Goal: Information Seeking & Learning: Learn about a topic

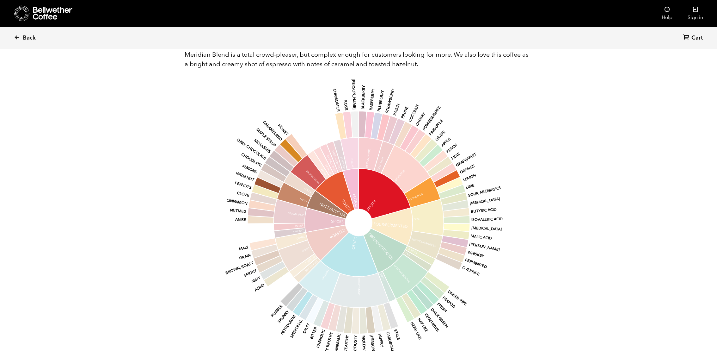
scroll to position [452, 0]
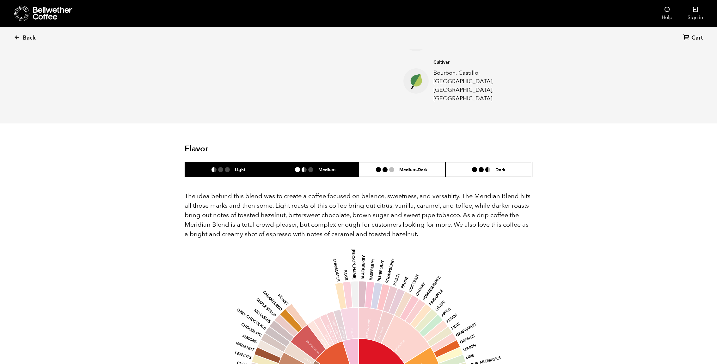
click at [318, 162] on li "Medium" at bounding box center [315, 169] width 87 height 15
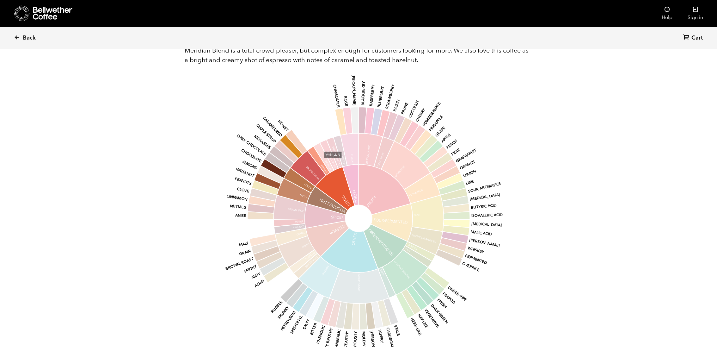
scroll to position [456, 0]
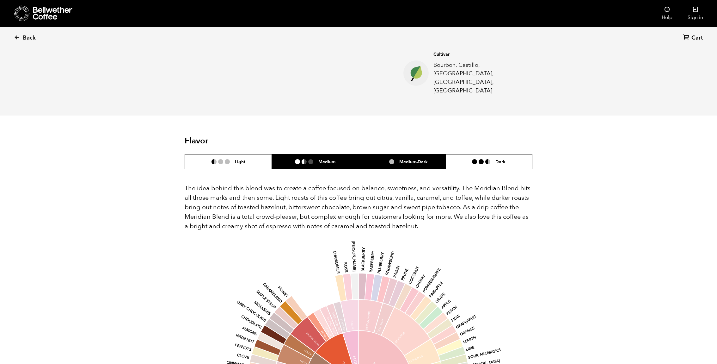
click at [400, 154] on li "Medium-Dark" at bounding box center [402, 161] width 87 height 15
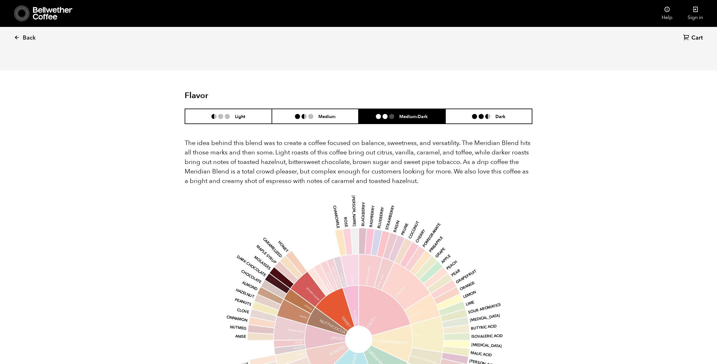
scroll to position [315, 0]
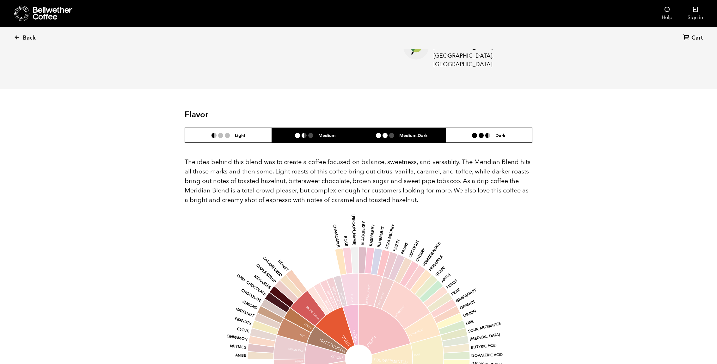
click at [317, 128] on li "Medium" at bounding box center [315, 135] width 87 height 15
click at [391, 128] on li "Medium-Dark" at bounding box center [402, 135] width 87 height 15
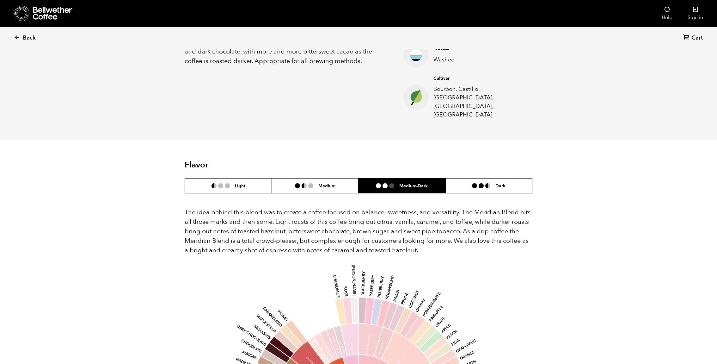
scroll to position [251, 0]
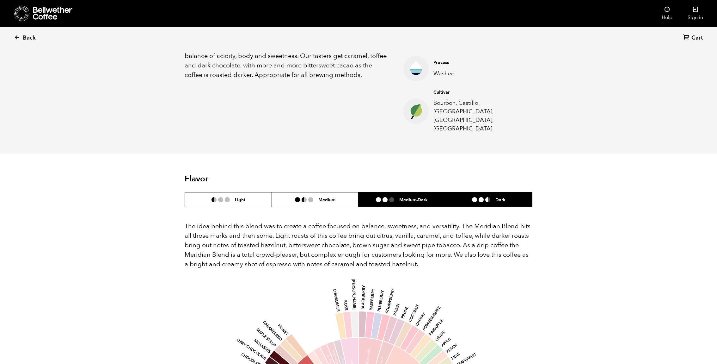
click at [462, 192] on li "Dark" at bounding box center [489, 199] width 87 height 15
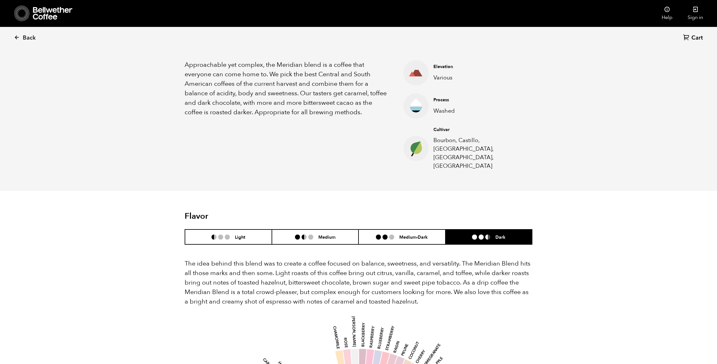
scroll to position [0, 0]
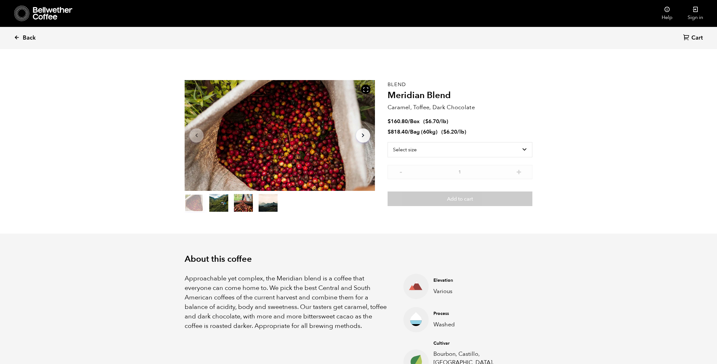
click at [28, 36] on span "Back" at bounding box center [29, 38] width 13 height 8
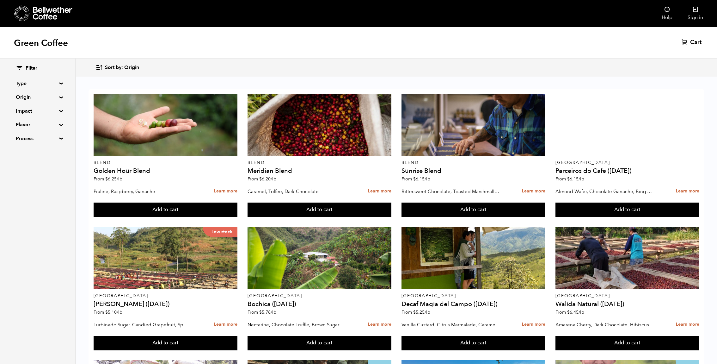
scroll to position [9, 0]
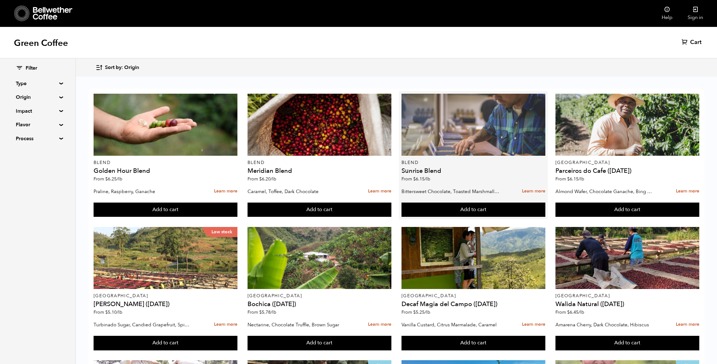
click at [444, 110] on div at bounding box center [474, 125] width 144 height 62
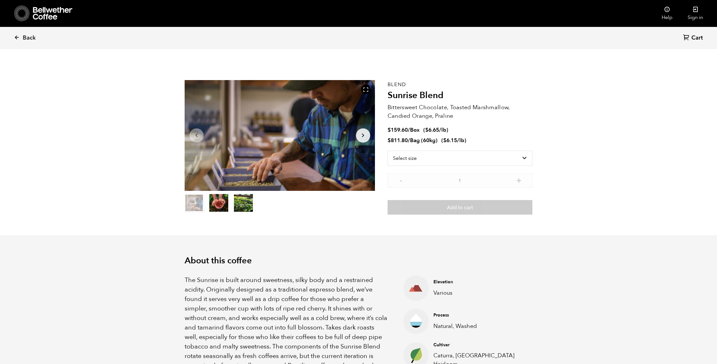
scroll to position [275, 337]
click at [224, 202] on button "item 1" at bounding box center [218, 204] width 19 height 18
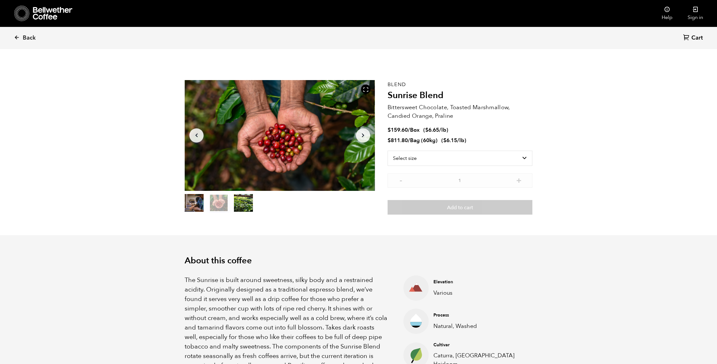
click at [238, 205] on button "item 2" at bounding box center [243, 204] width 19 height 18
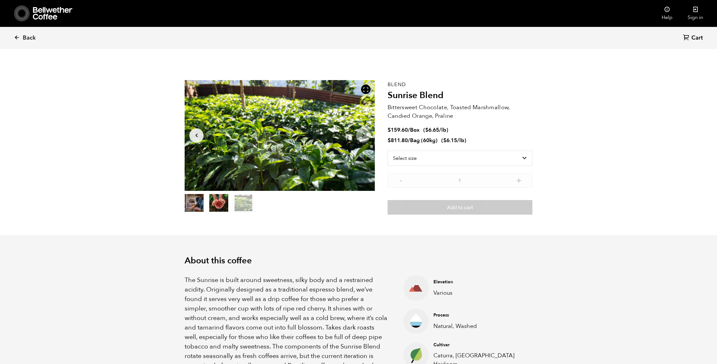
click at [222, 202] on button "item 1" at bounding box center [218, 204] width 19 height 18
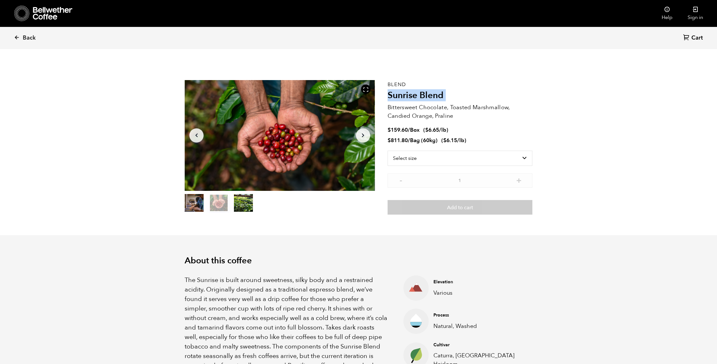
click at [414, 94] on h2 "Sunrise Blend" at bounding box center [460, 95] width 145 height 11
copy div "Sunrise Blend"
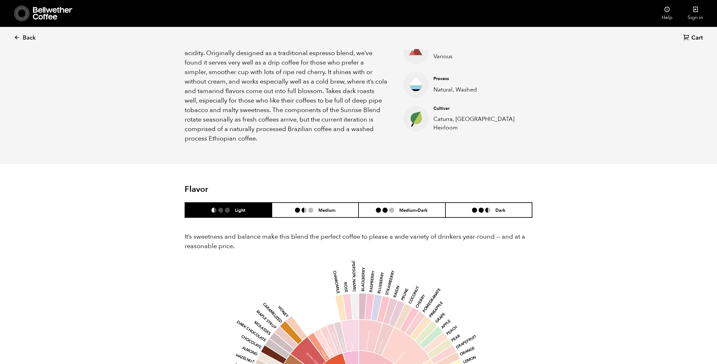
scroll to position [227, 0]
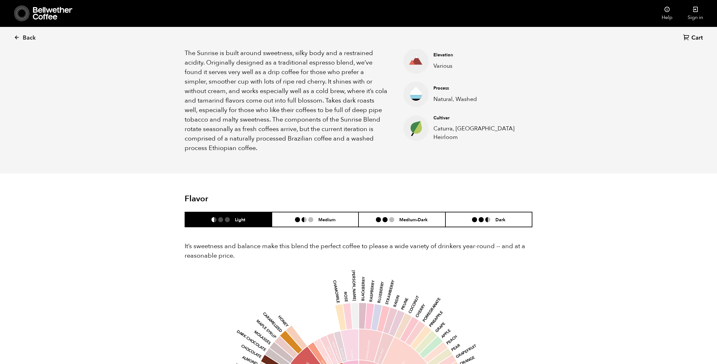
click at [444, 132] on p "Caturra, [GEOGRAPHIC_DATA] Heirloom" at bounding box center [478, 132] width 89 height 17
copy div "Caturra, [GEOGRAPHIC_DATA] Heirloom"
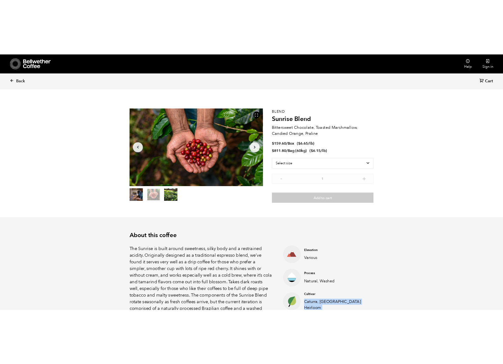
scroll to position [0, 0]
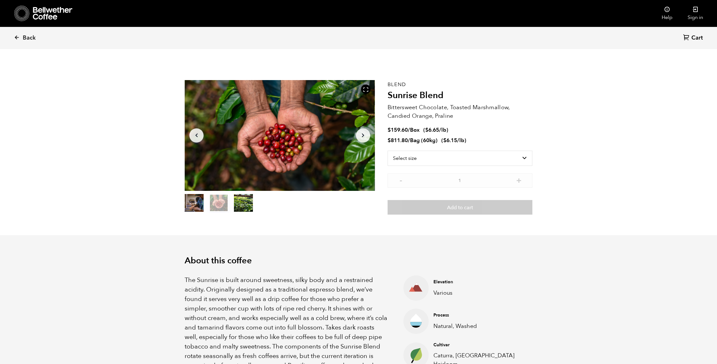
click at [423, 113] on p "Bittersweet Chocolate, Toasted Marshmallow, Candied Orange, Praline" at bounding box center [460, 111] width 145 height 17
copy div "Bittersweet Chocolate, Toasted Marshmallow, Candied Orange, Praline"
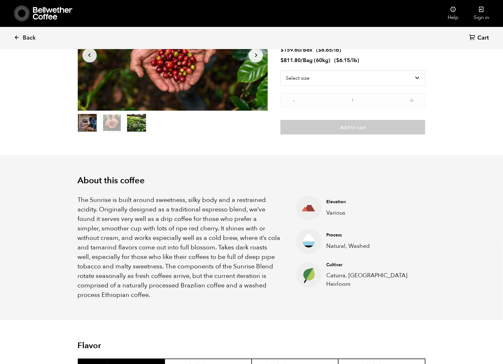
scroll to position [93, 0]
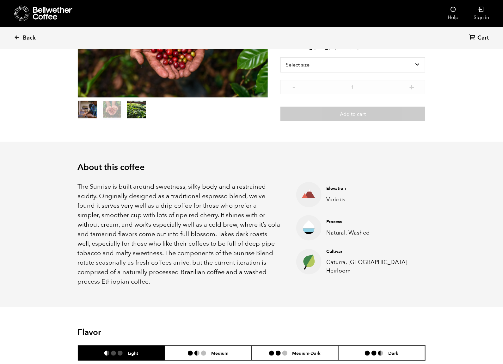
click at [172, 247] on p "The Sunrise is built around sweetness, silky body and a restrained acidity. Ori…" at bounding box center [179, 234] width 203 height 104
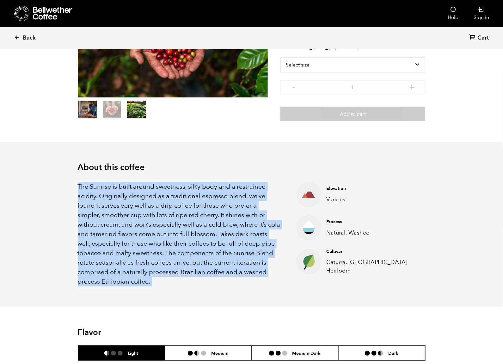
click at [172, 247] on p "The Sunrise is built around sweetness, silky body and a restrained acidity. Ori…" at bounding box center [179, 234] width 203 height 104
copy div "The Sunrise is built around sweetness, silky body and a restrained acidity. Ori…"
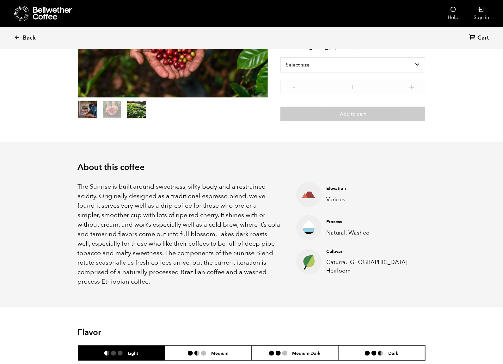
click at [340, 198] on p "Various" at bounding box center [370, 199] width 89 height 9
copy p "Various"
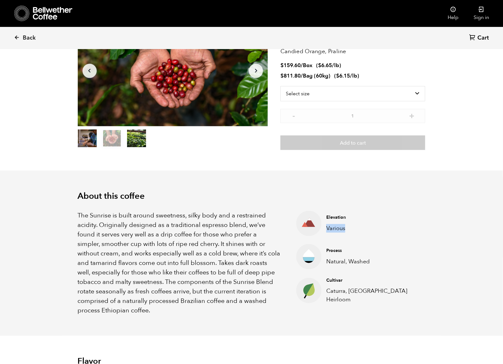
scroll to position [0, 0]
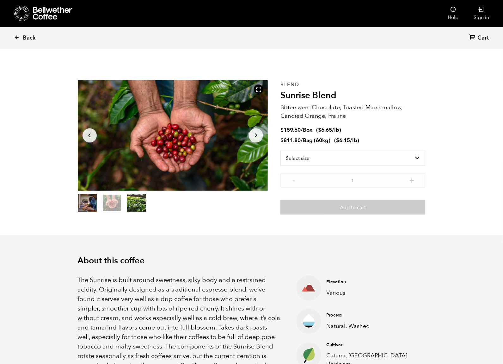
click at [313, 111] on p "Bittersweet Chocolate, Toasted Marshmallow, Candied Orange, Praline" at bounding box center [353, 111] width 145 height 17
copy div "Bittersweet Chocolate, Toasted Marshmallow, Candied Orange, Praline"
